Goal: Transaction & Acquisition: Download file/media

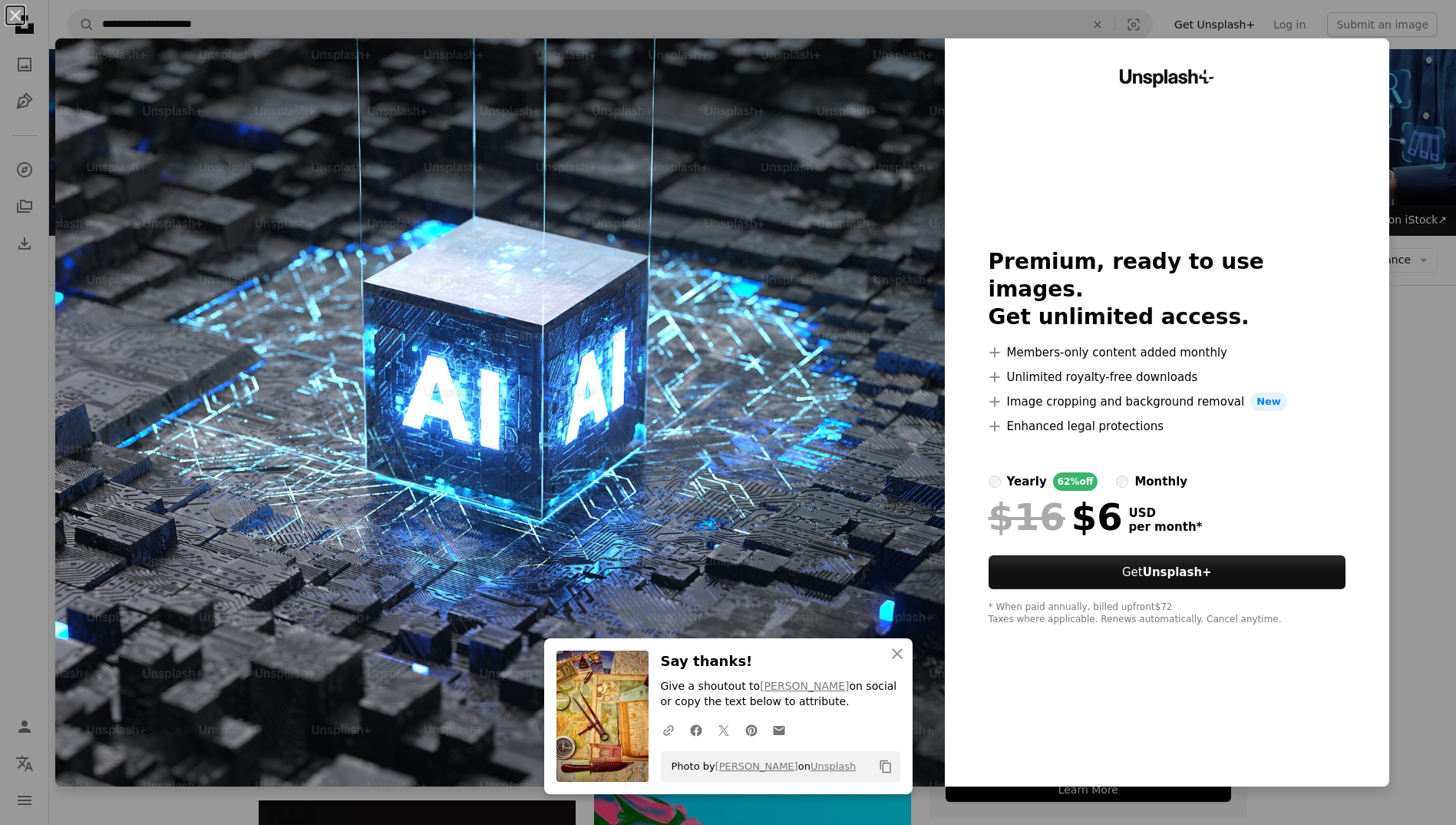
scroll to position [154, 0]
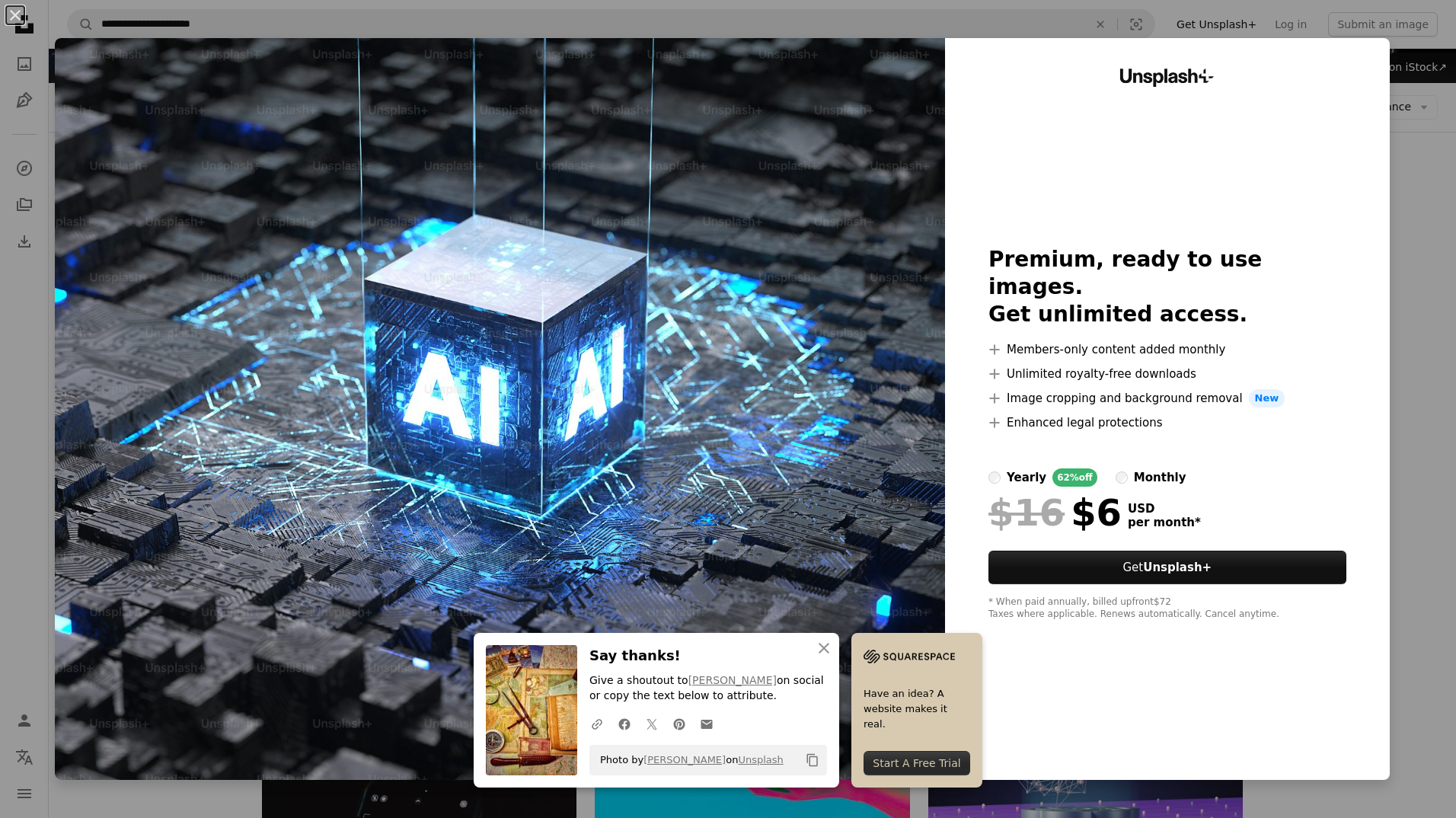
click at [1394, 222] on div "An X shape An X shape Close Say thanks! Give a shoutout to [PERSON_NAME] on soc…" at bounding box center [728, 409] width 1456 height 818
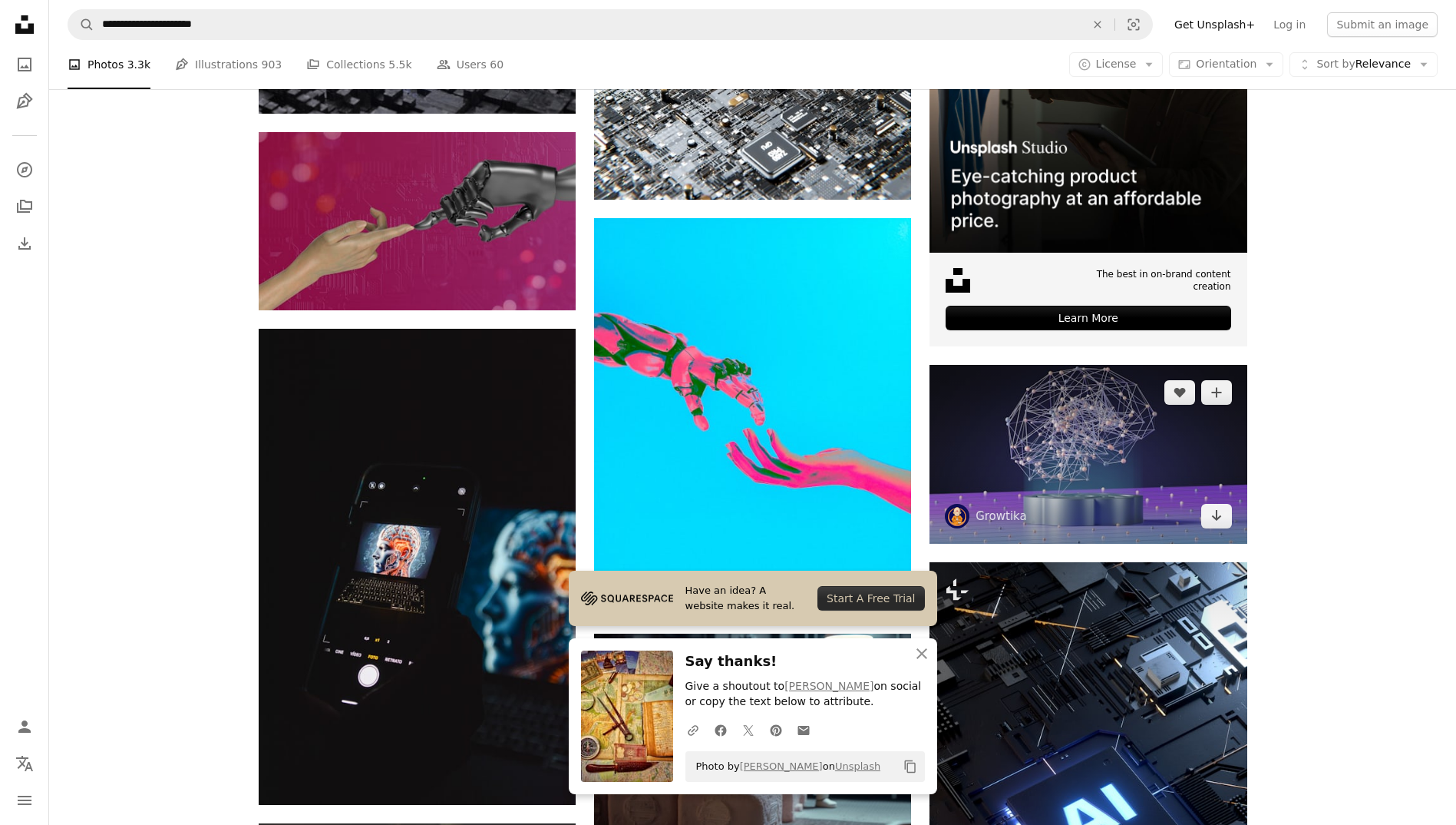
scroll to position [538, 0]
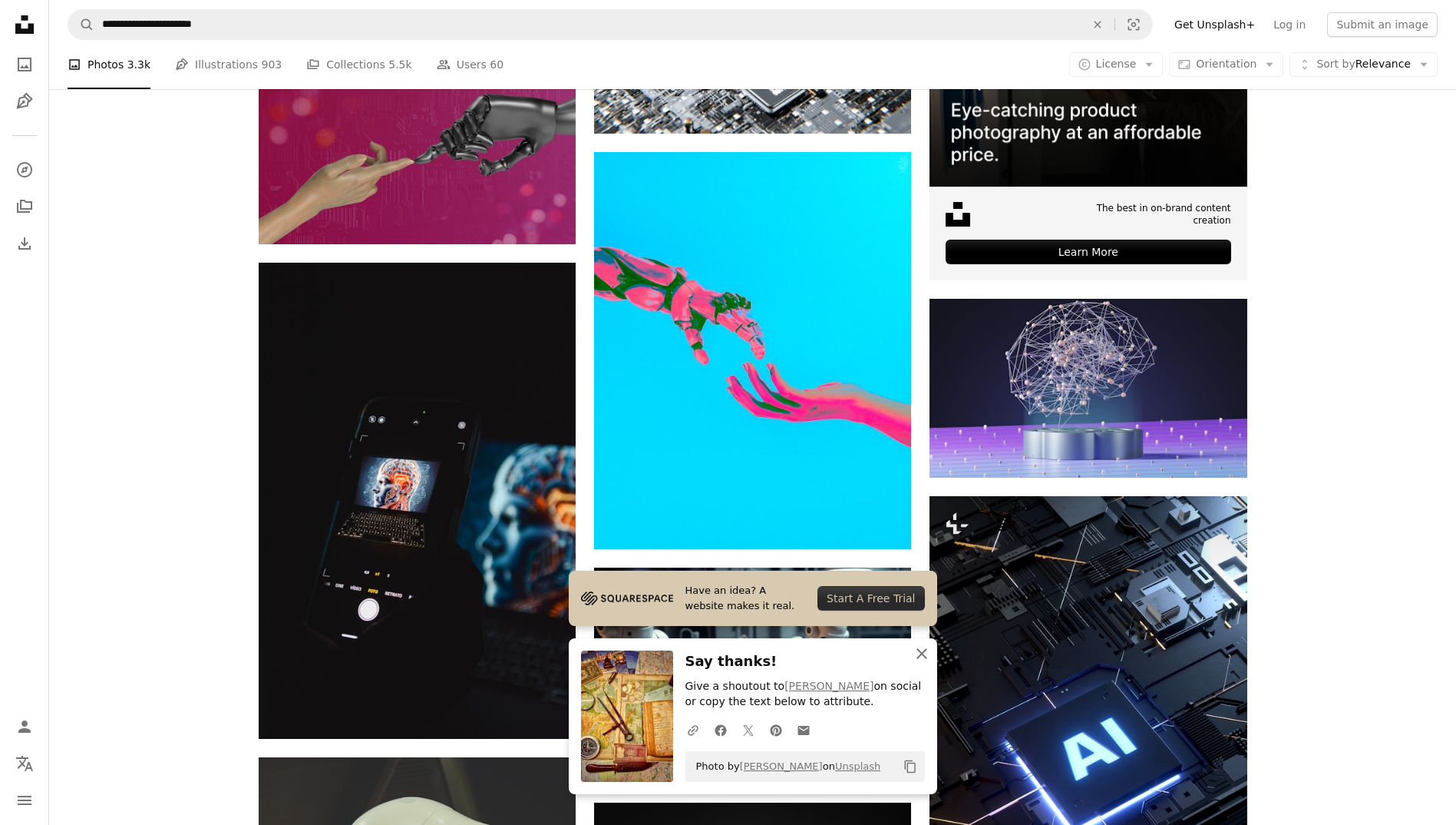
click at [916, 648] on icon "An X shape" at bounding box center [923, 653] width 19 height 19
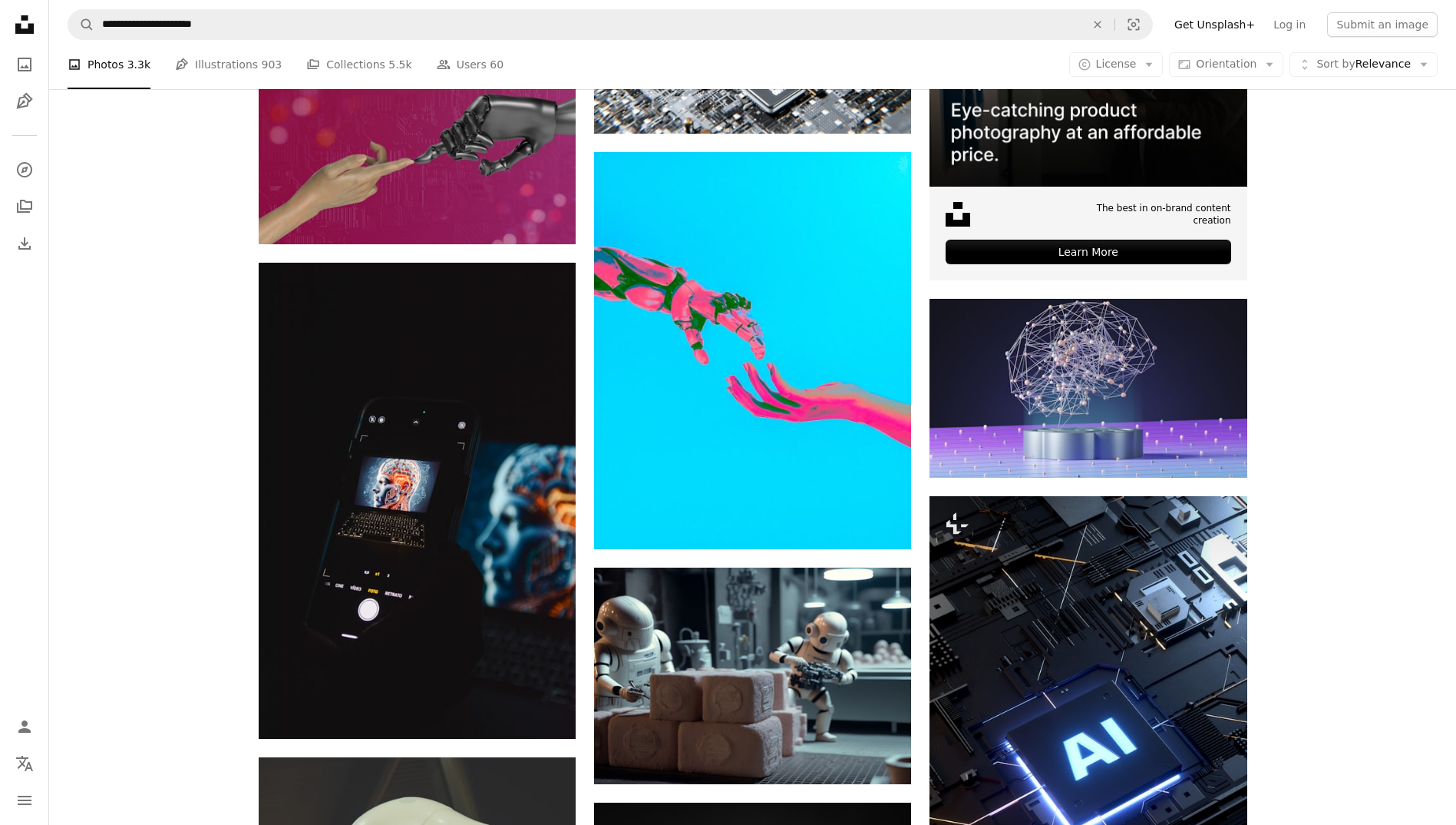
scroll to position [691, 0]
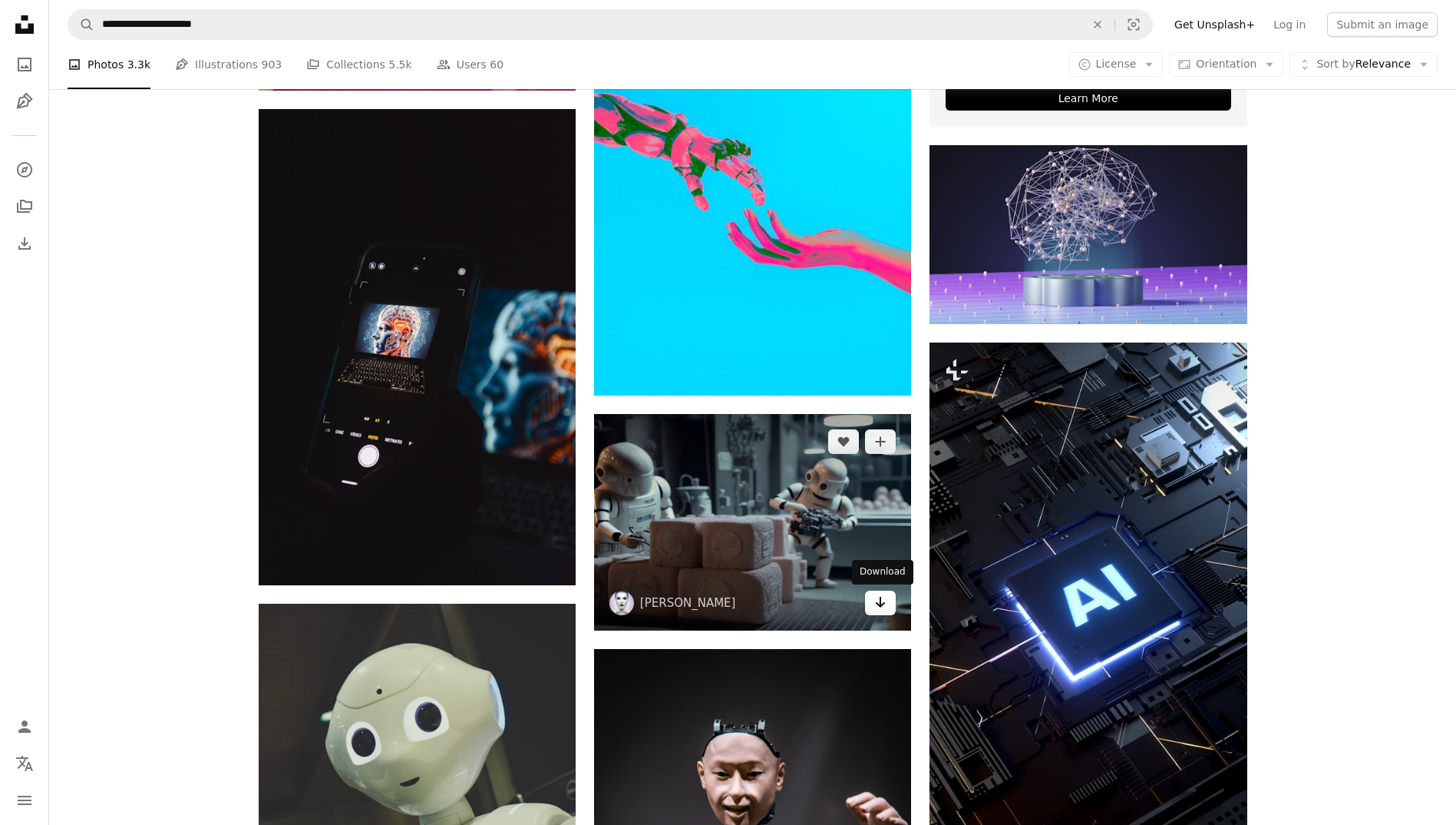
click at [883, 608] on icon "Arrow pointing down" at bounding box center [880, 602] width 12 height 19
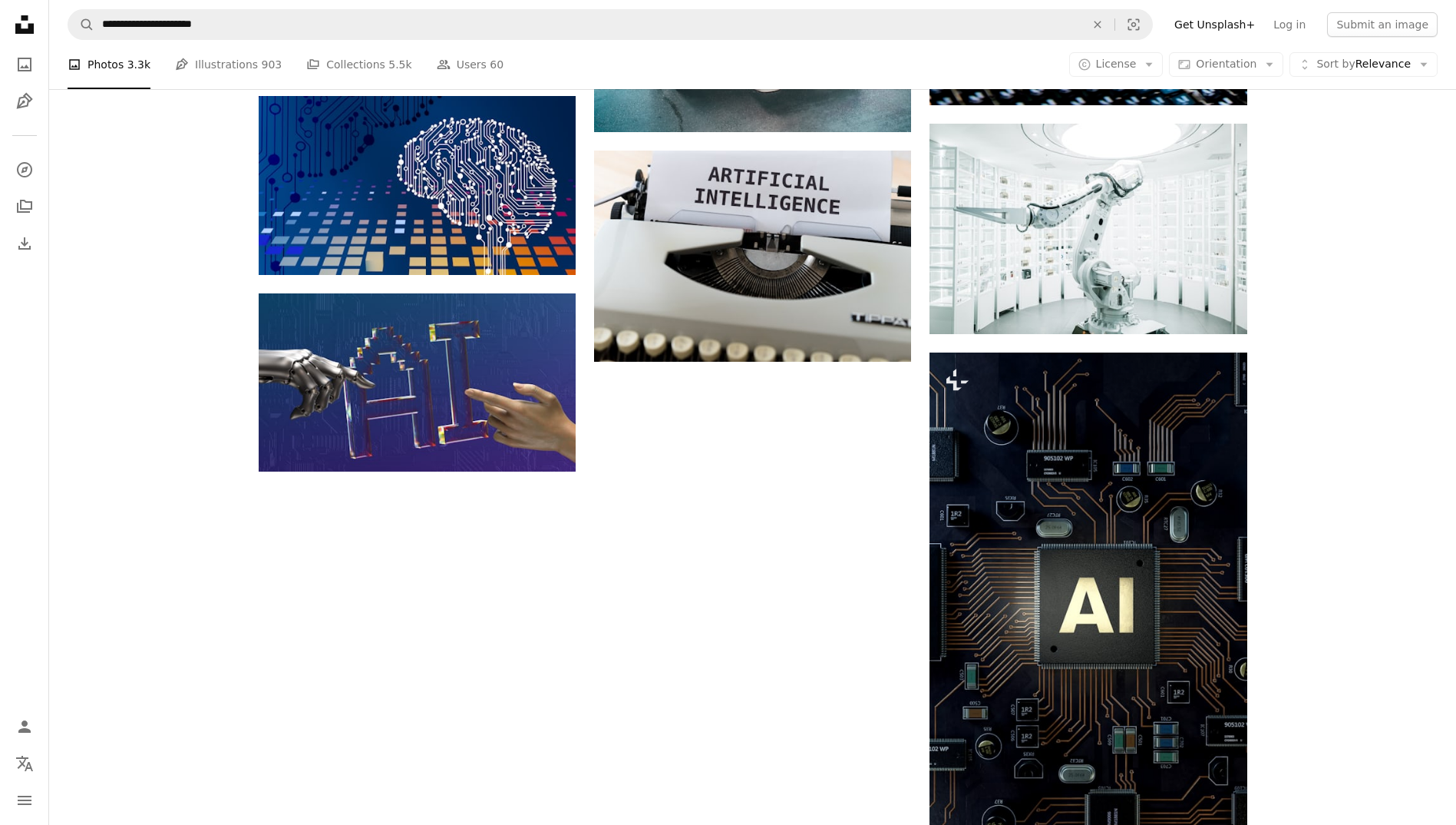
scroll to position [1689, 0]
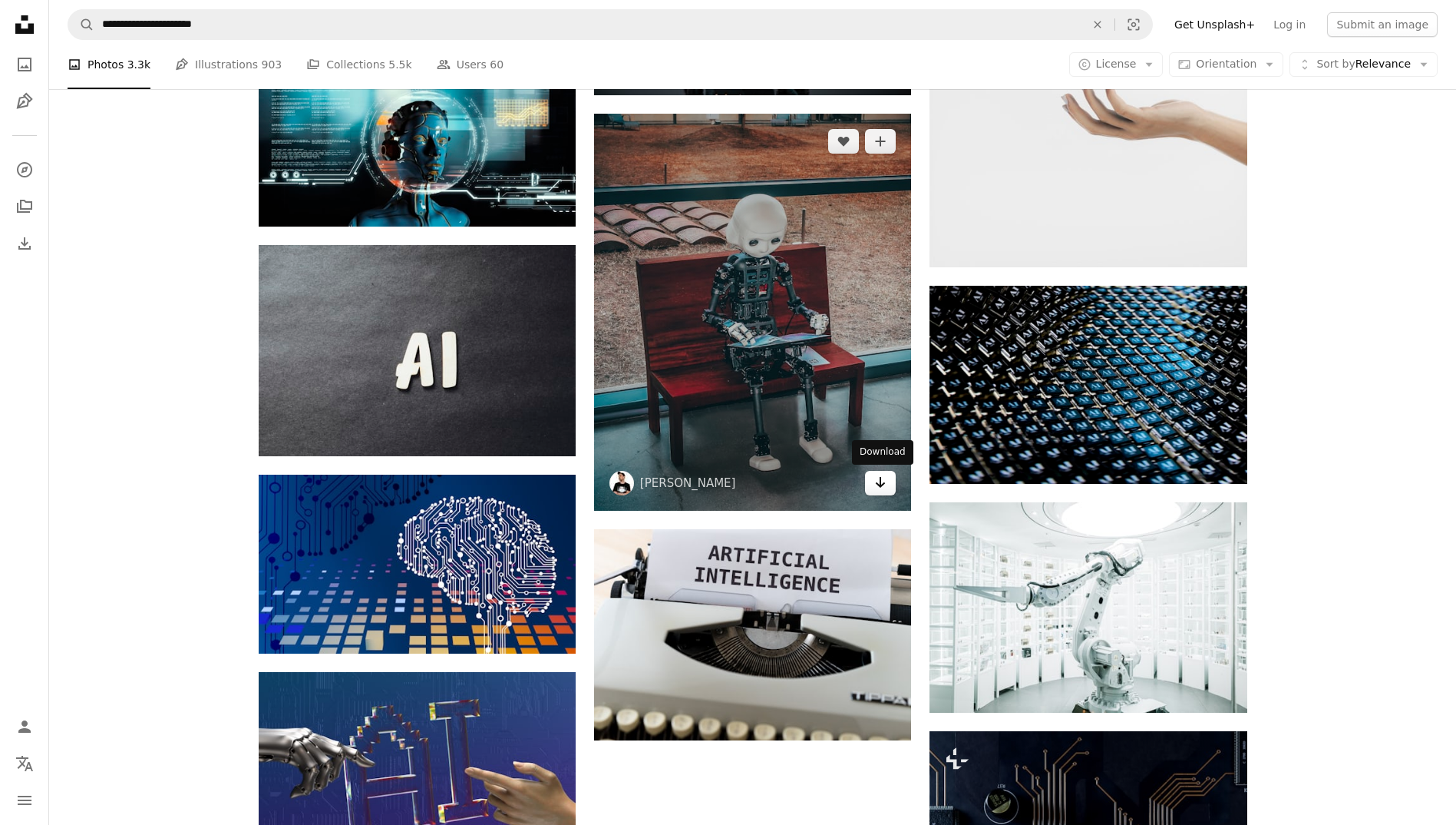
click at [882, 489] on icon "Arrow pointing down" at bounding box center [880, 483] width 12 height 19
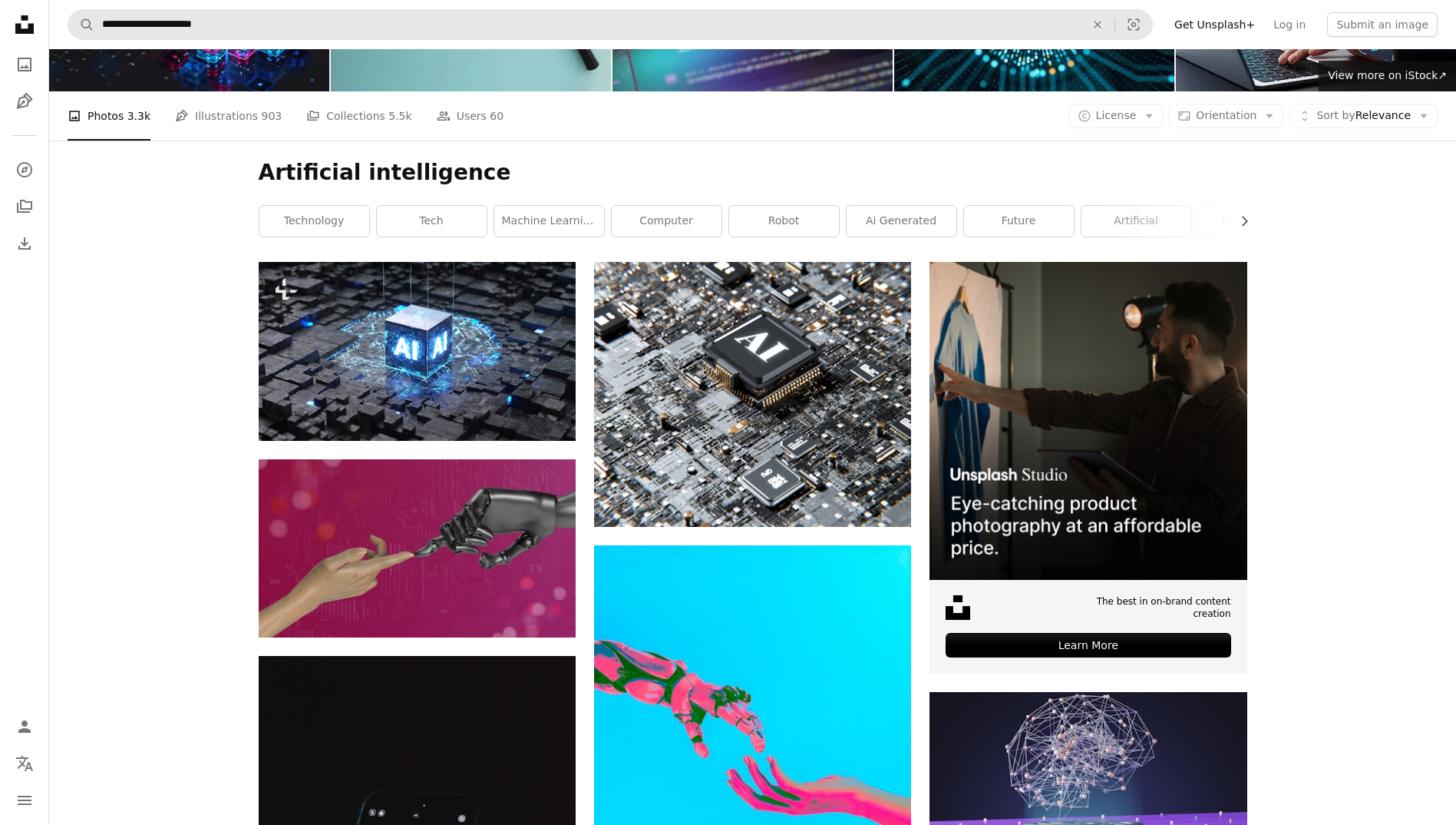
scroll to position [0, 0]
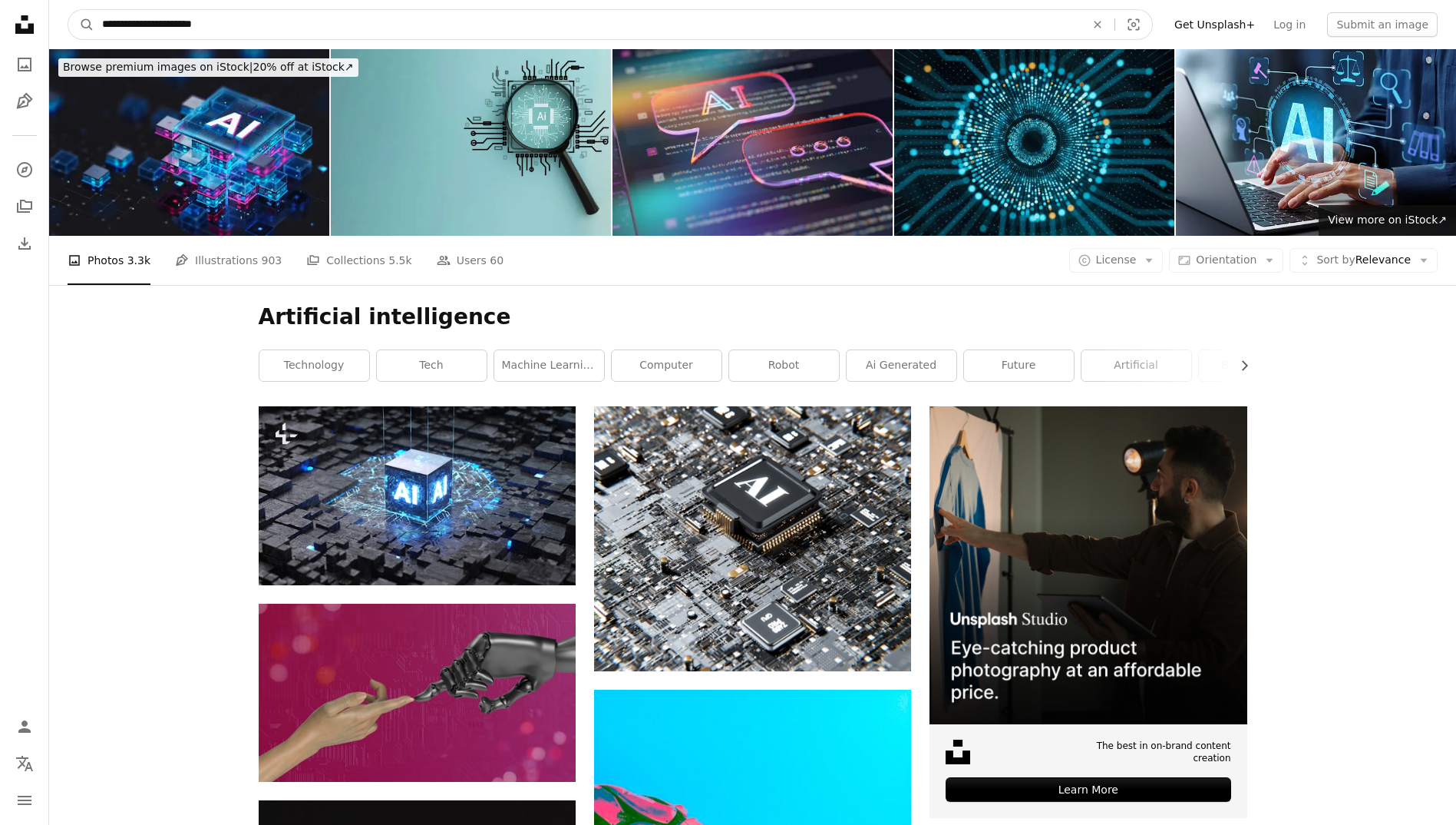
drag, startPoint x: 217, startPoint y: 20, endPoint x: -35, endPoint y: 27, distance: 252.1
type input "**********"
click at [68, 10] on button "A magnifying glass" at bounding box center [81, 25] width 26 height 29
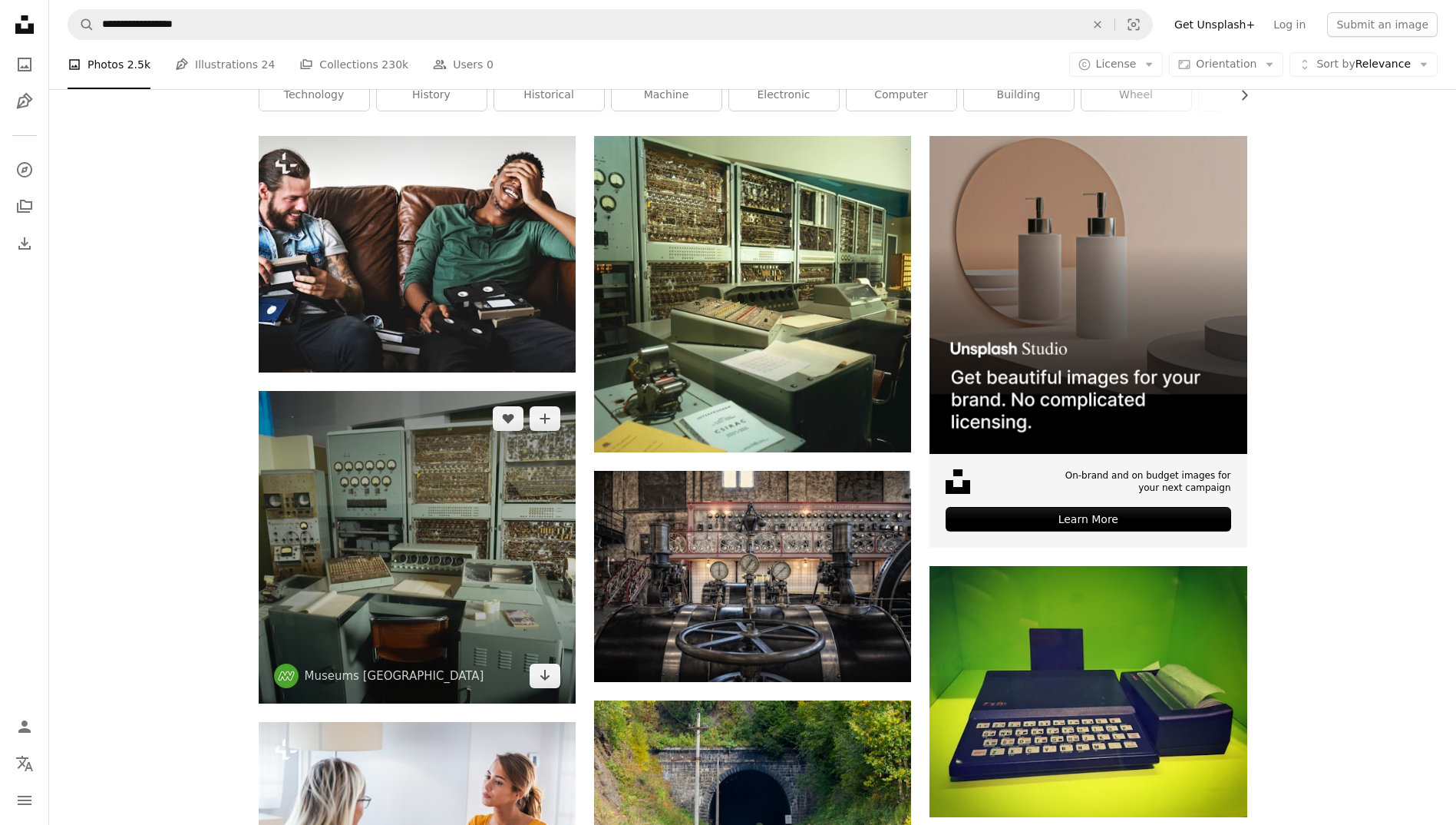
scroll to position [308, 0]
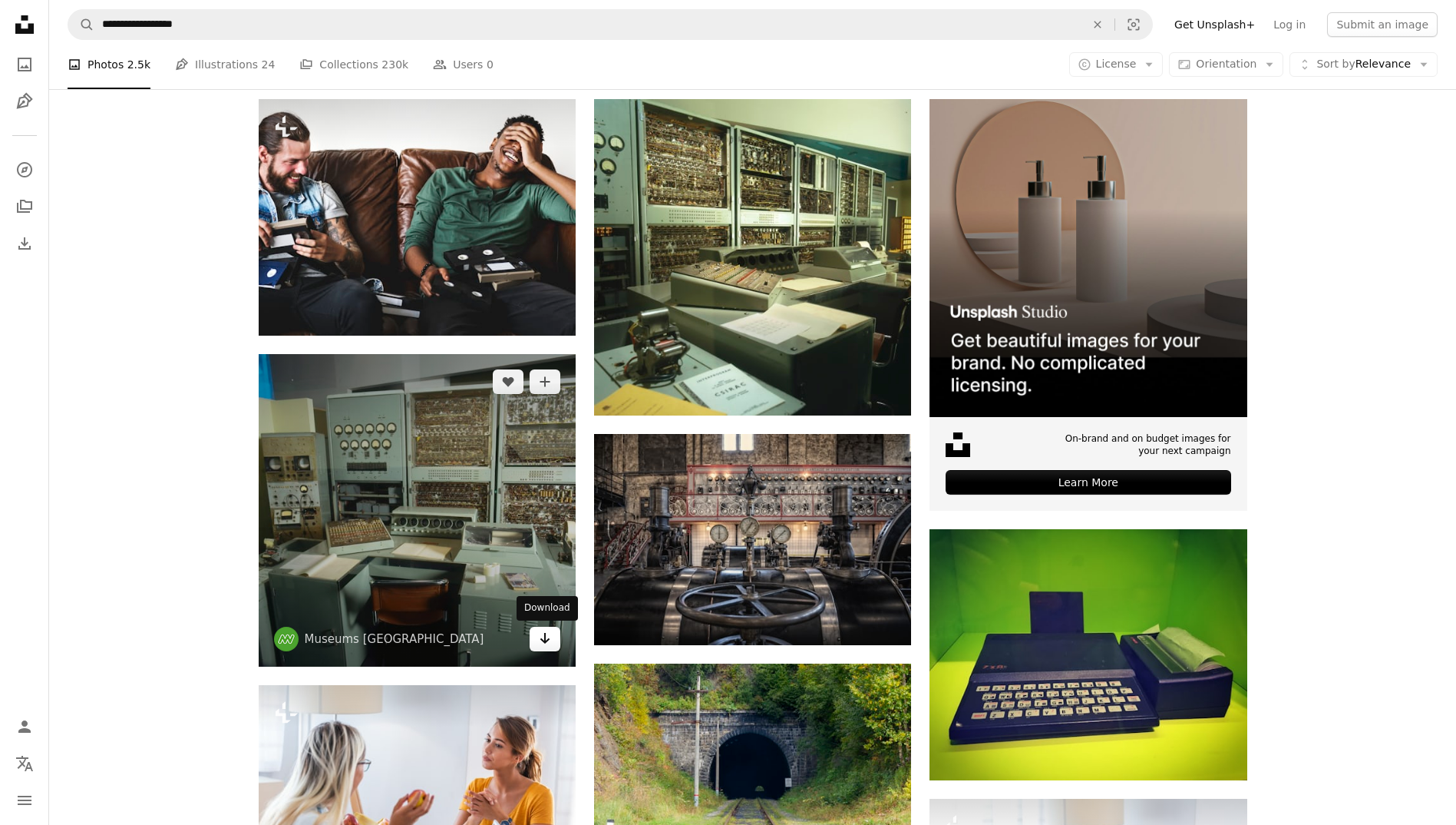
click at [548, 639] on icon "Download" at bounding box center [545, 638] width 10 height 11
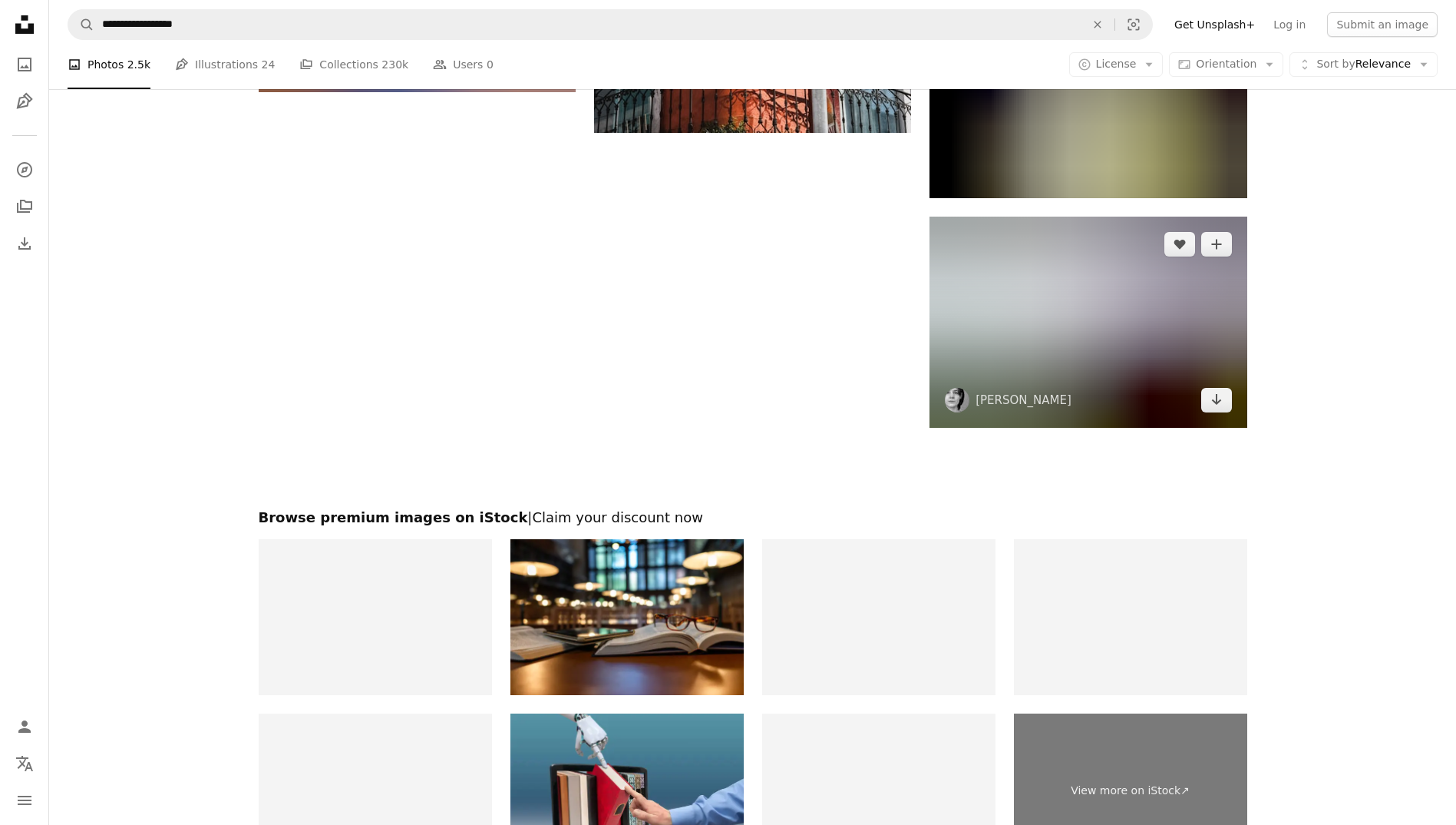
scroll to position [2303, 0]
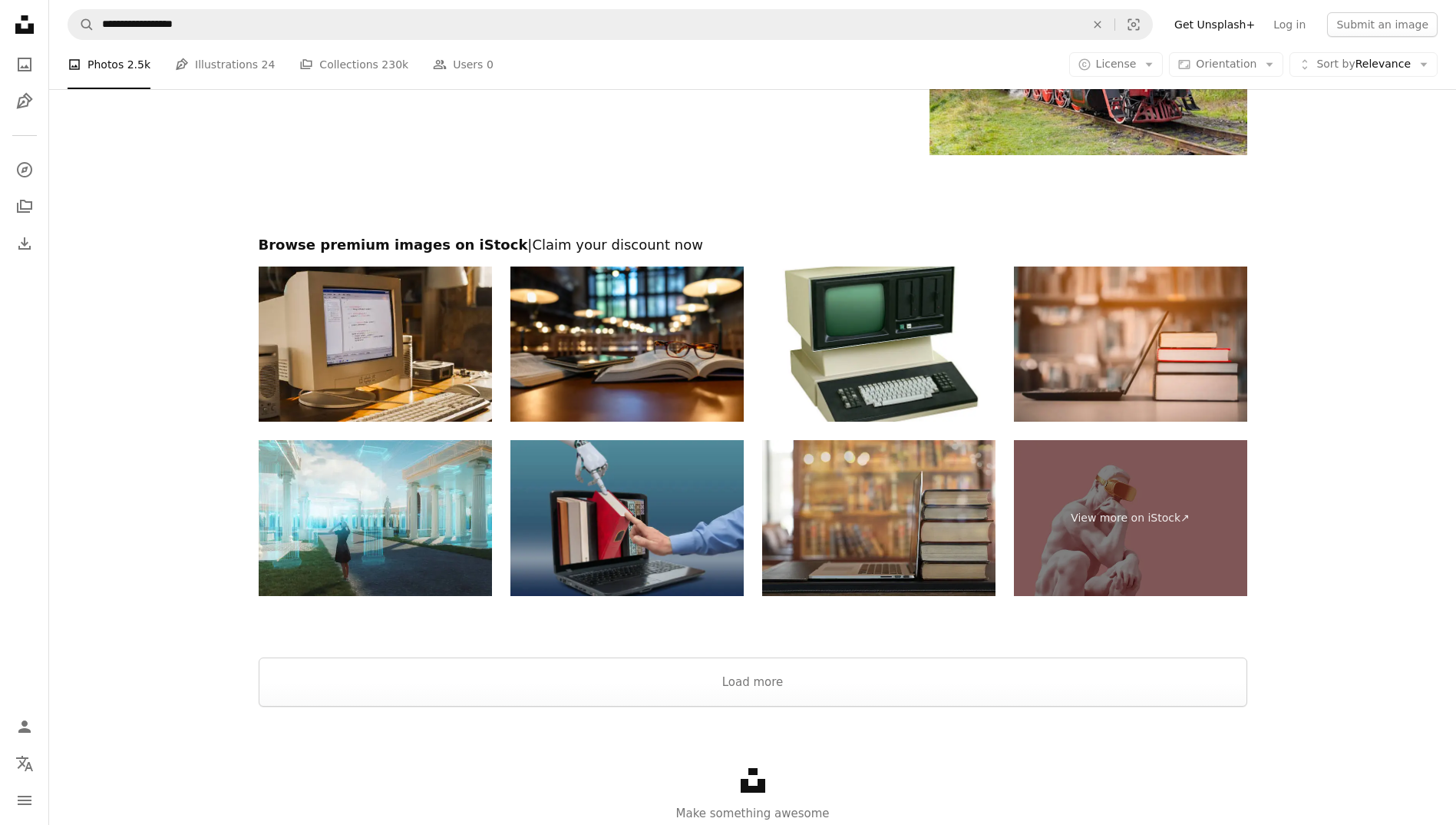
click at [678, 476] on img at bounding box center [627, 517] width 234 height 155
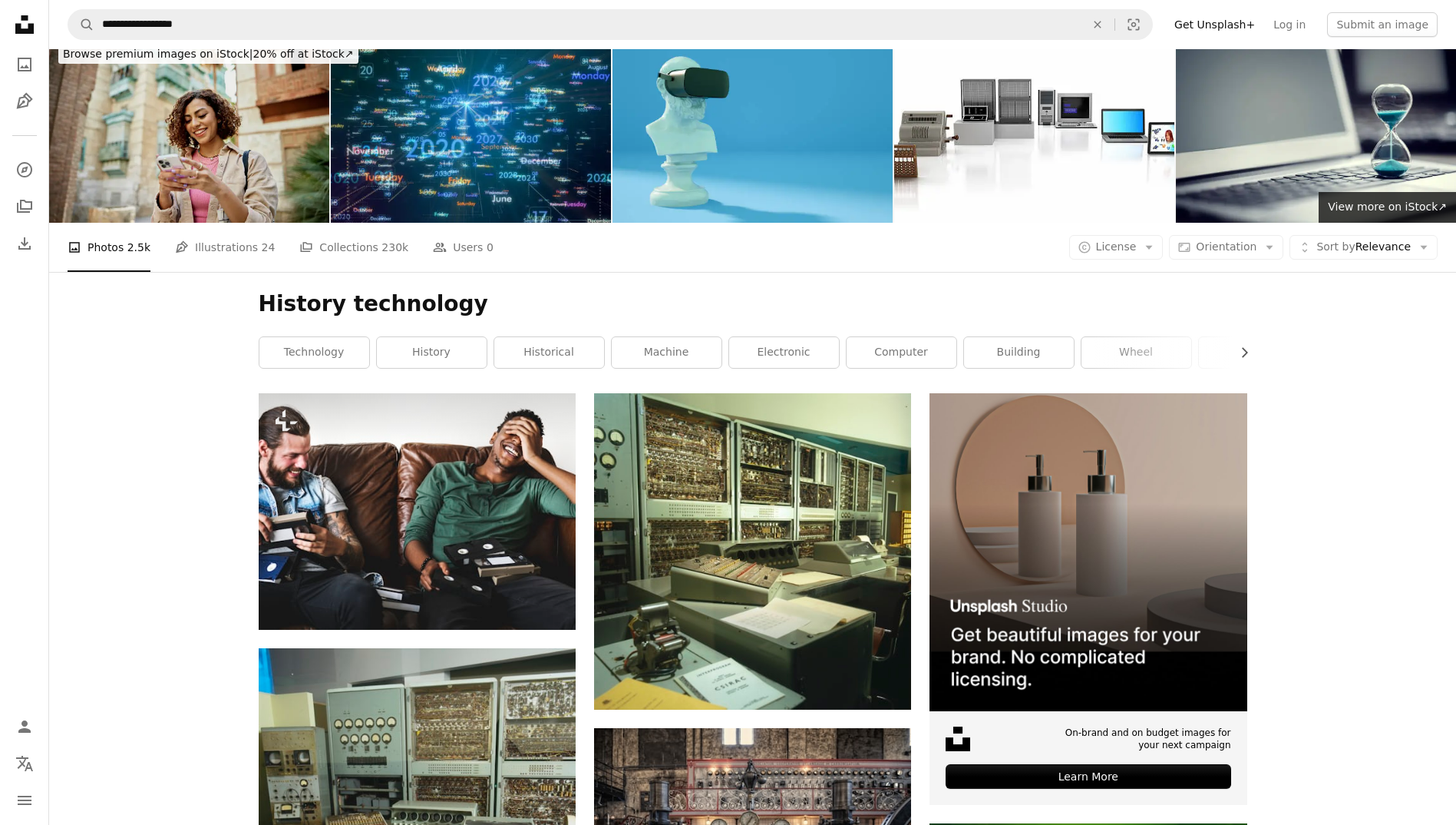
scroll to position [0, 0]
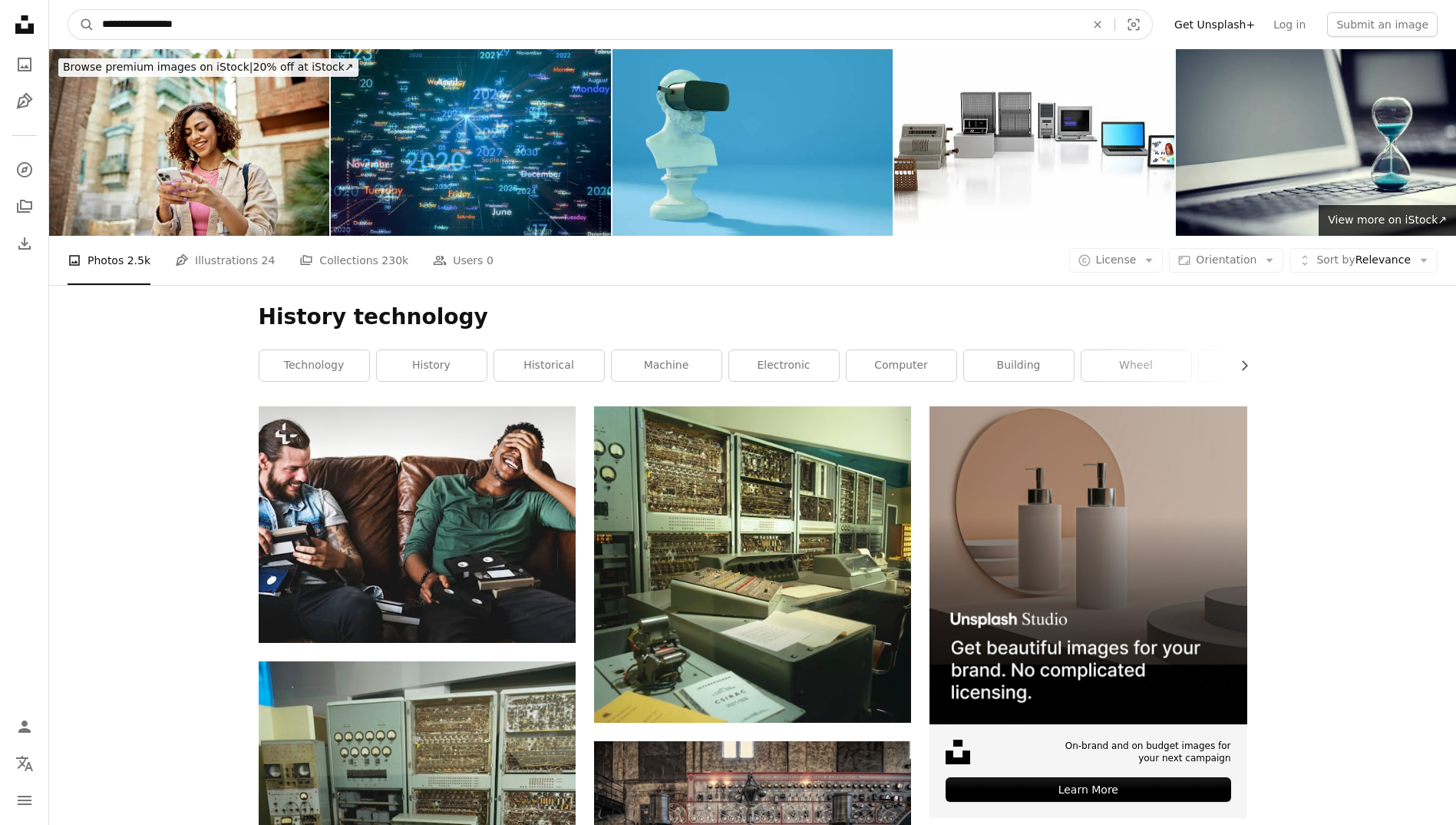
drag, startPoint x: 214, startPoint y: 14, endPoint x: 57, endPoint y: 25, distance: 157.4
click at [57, 20] on nav "**********" at bounding box center [753, 25] width 1408 height 49
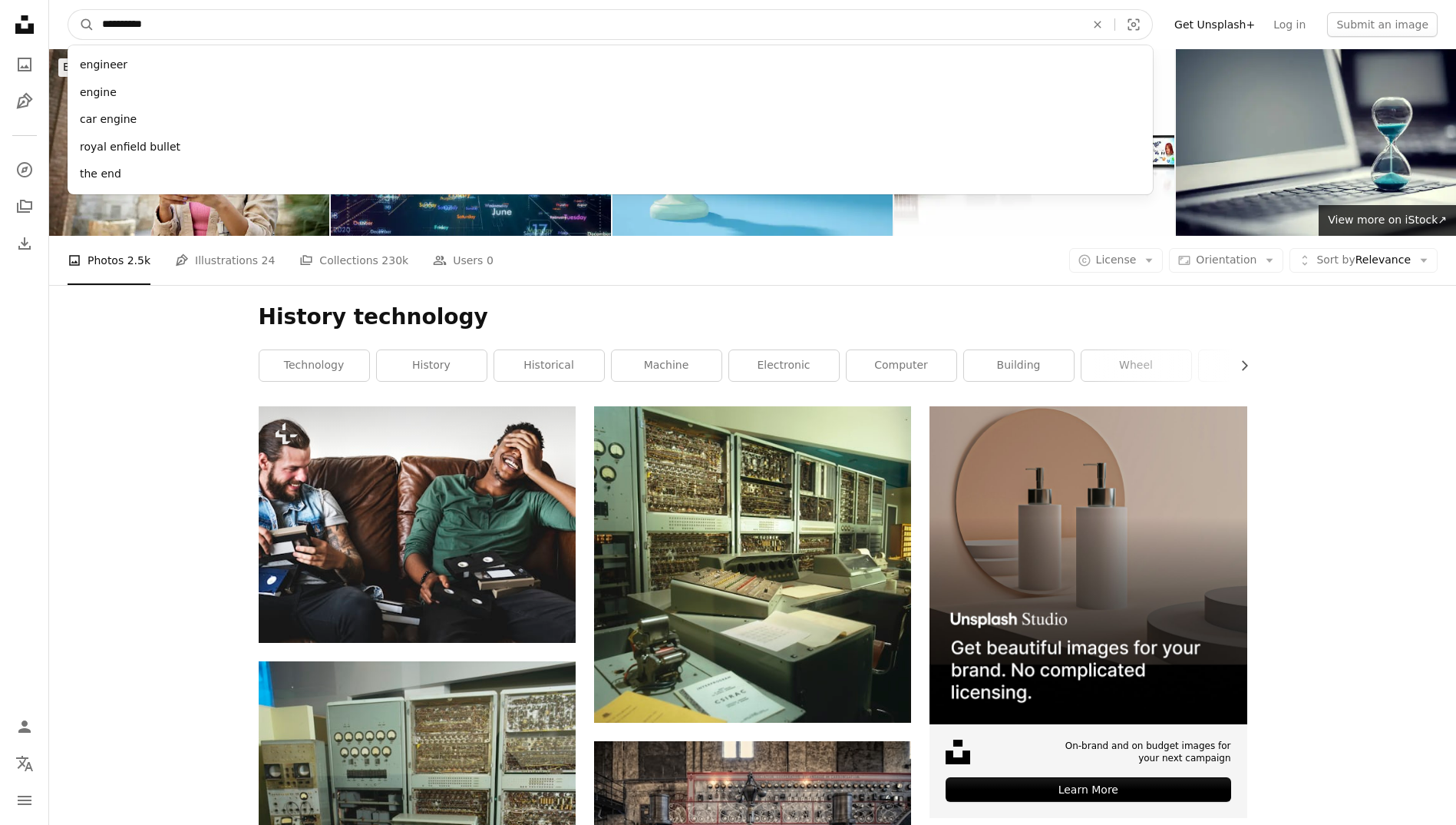
type input "**********"
click button "A magnifying glass" at bounding box center [81, 25] width 26 height 29
